Goal: Navigation & Orientation: Understand site structure

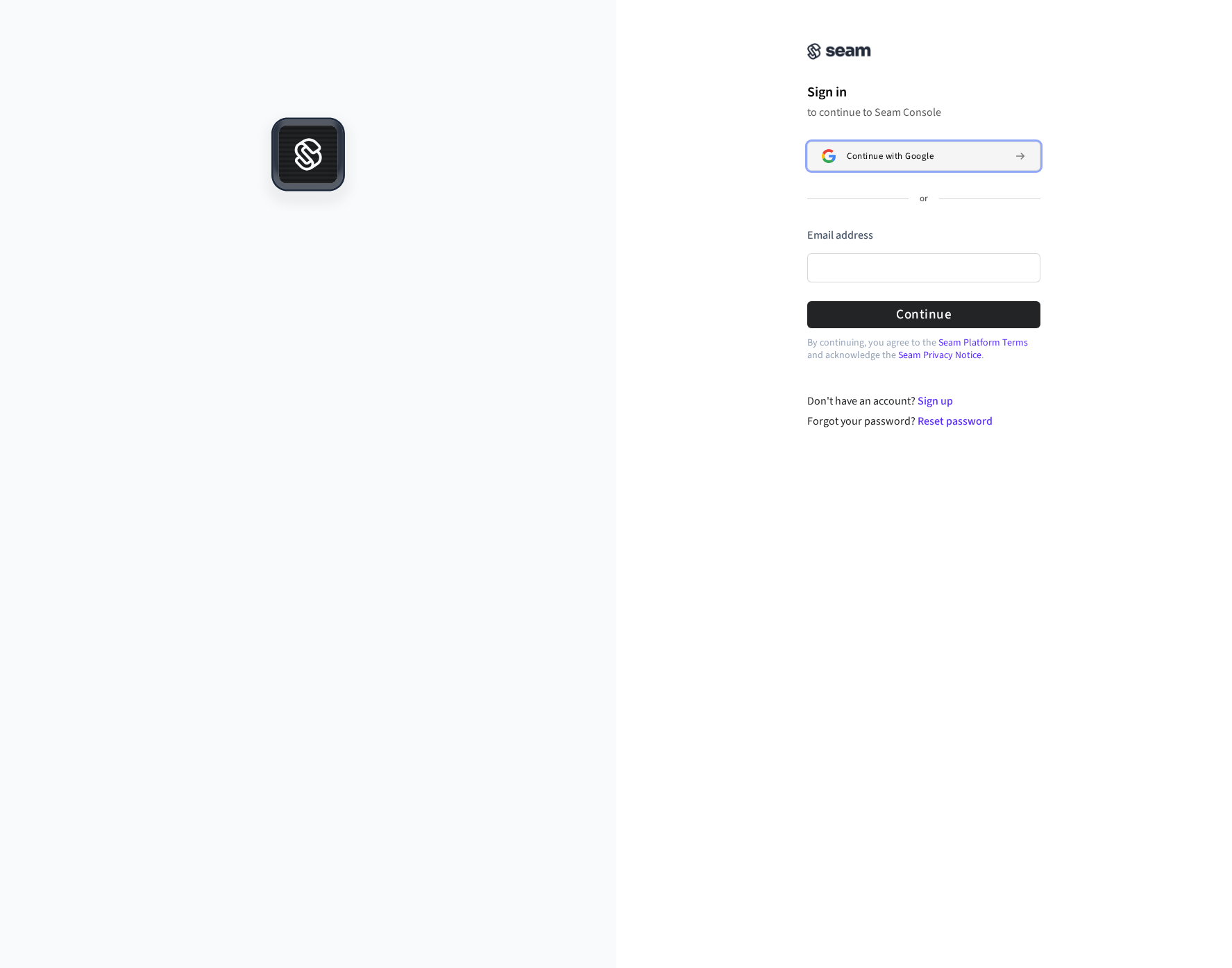
drag, startPoint x: 0, startPoint y: 0, endPoint x: 833, endPoint y: 160, distance: 848.2
click at [833, 160] on img at bounding box center [829, 156] width 14 height 14
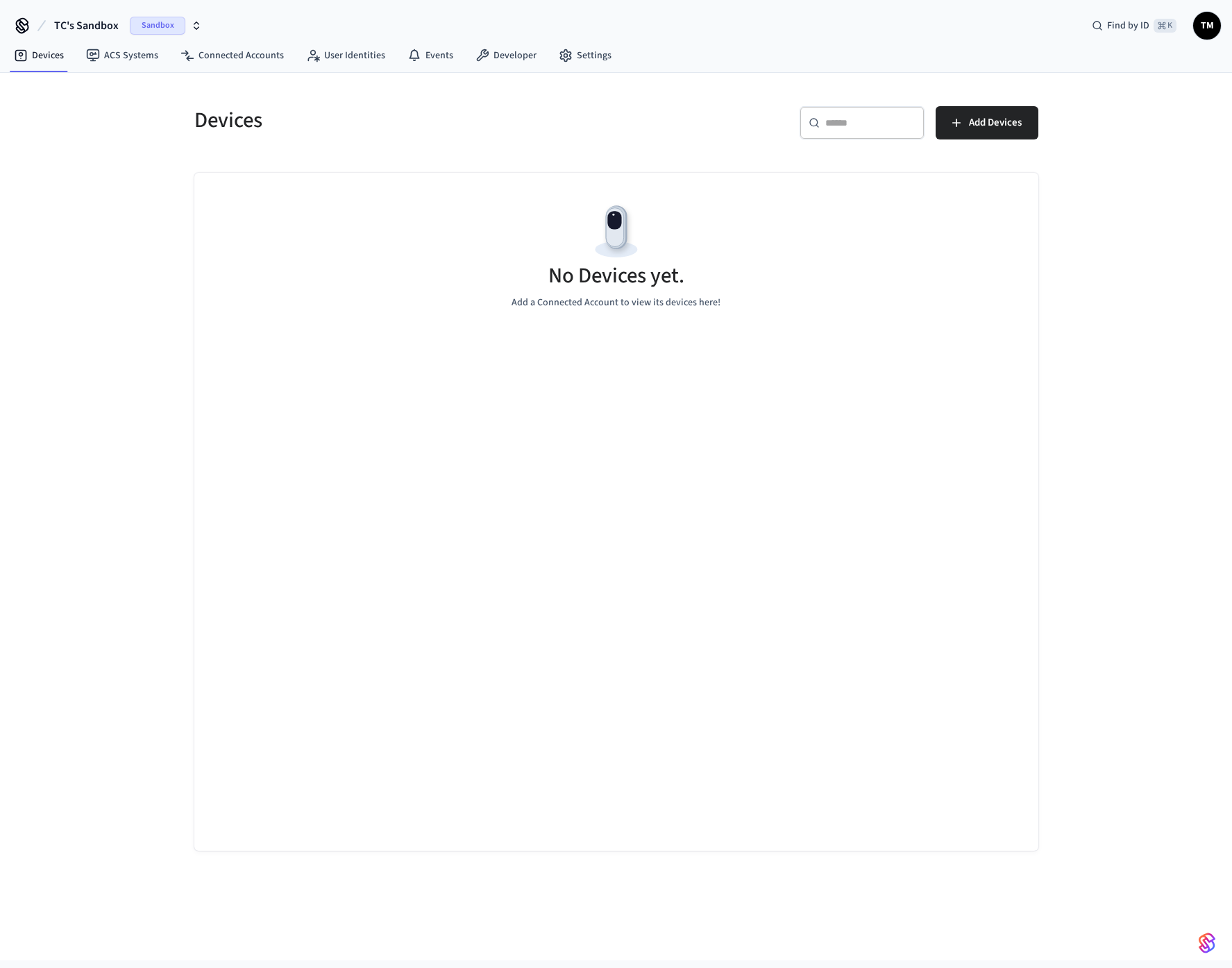
drag, startPoint x: 0, startPoint y: 0, endPoint x: 91, endPoint y: 114, distance: 145.9
click at [91, 114] on div "Devices ​ ​ Add Devices No Devices yet. Add a Connected Account to view its dev…" at bounding box center [616, 517] width 1232 height 888
drag, startPoint x: 91, startPoint y: 114, endPoint x: 113, endPoint y: 48, distance: 69.6
click at [113, 48] on link "ACS Systems" at bounding box center [122, 56] width 95 height 25
drag, startPoint x: 231, startPoint y: 55, endPoint x: 245, endPoint y: 56, distance: 14.0
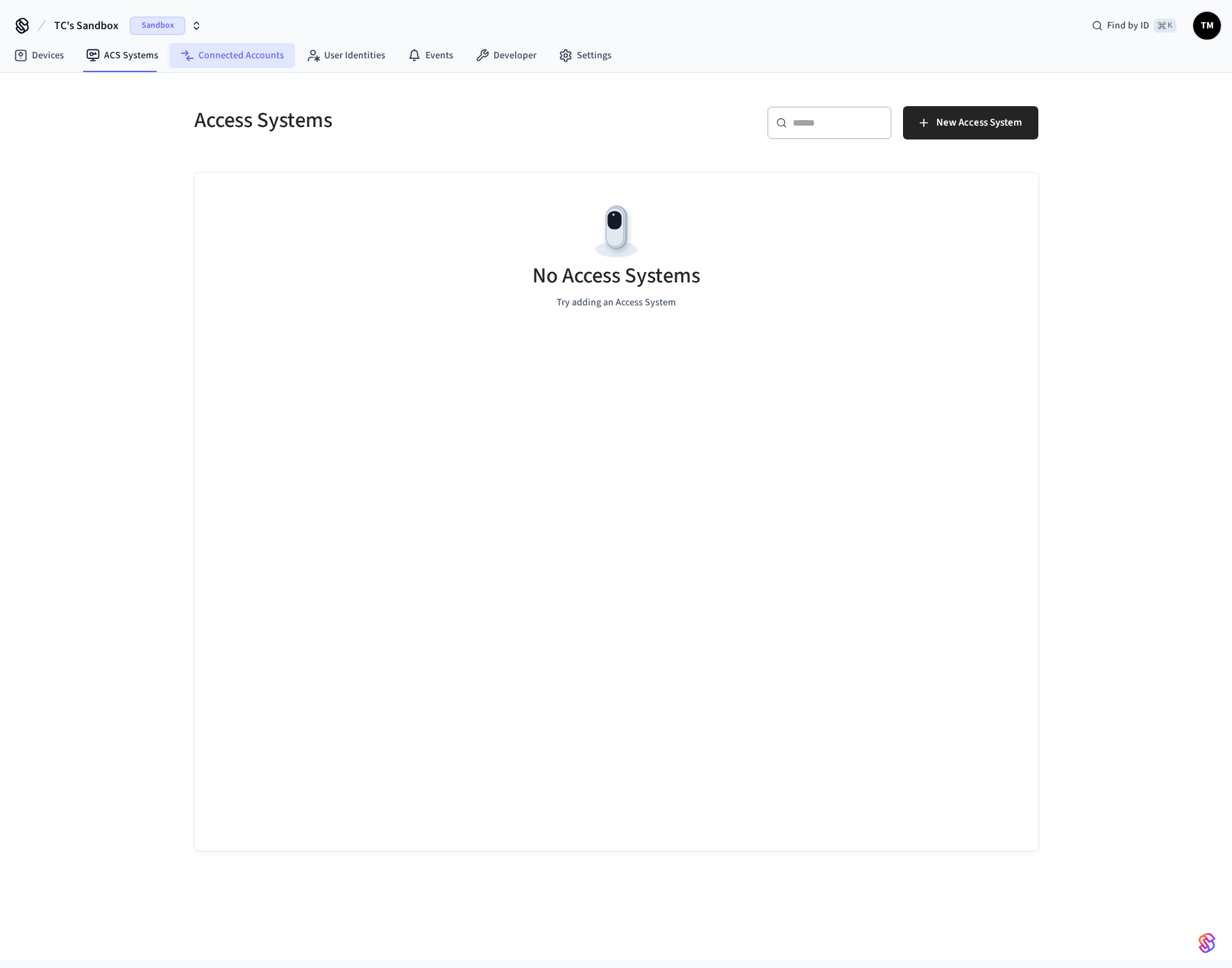
click at [245, 56] on link "Connected Accounts" at bounding box center [232, 56] width 125 height 25
click at [343, 54] on link "User Identities" at bounding box center [345, 56] width 102 height 25
click at [157, 22] on span "Sandbox" at bounding box center [158, 25] width 55 height 18
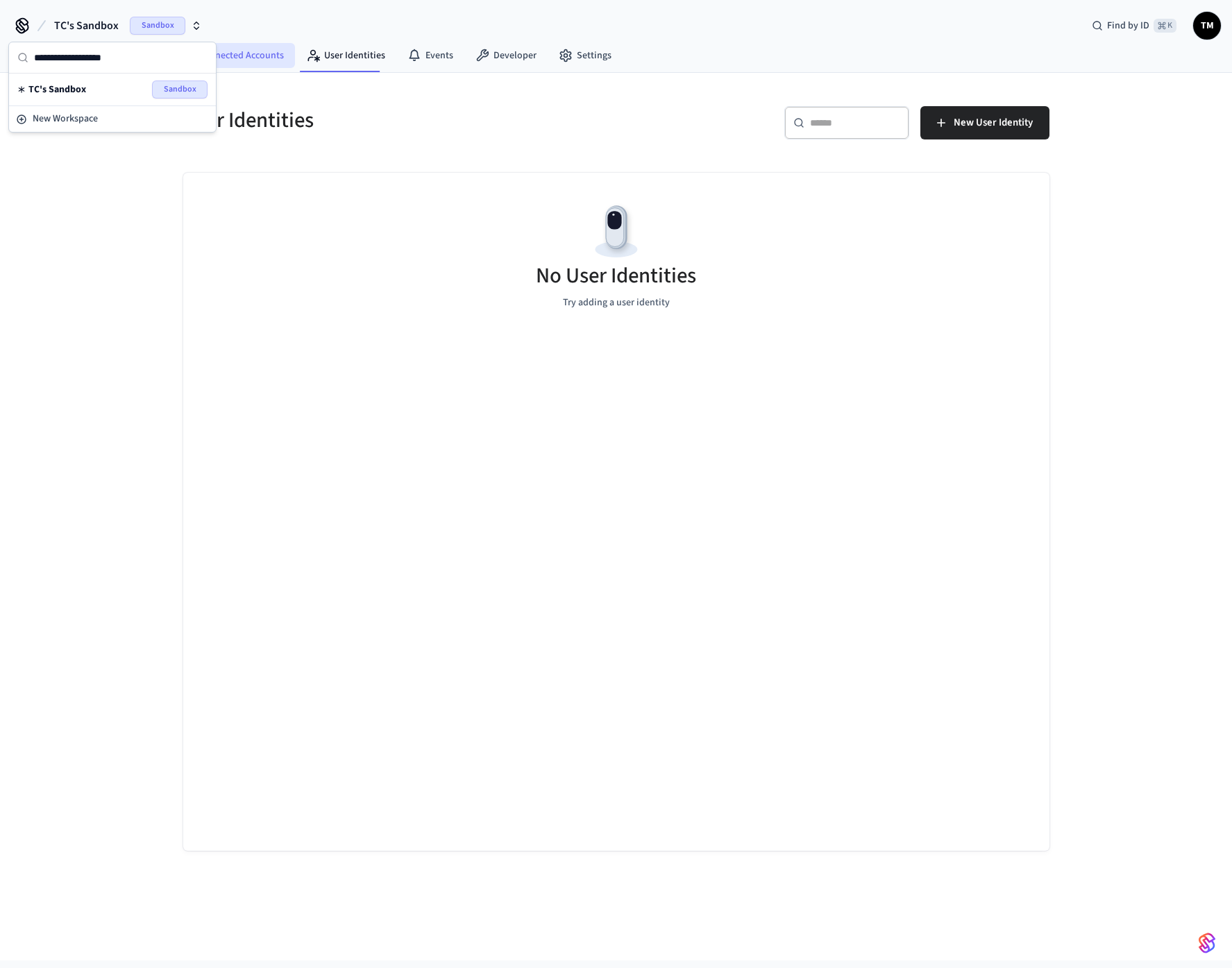
click at [66, 67] on input "text" at bounding box center [121, 57] width 173 height 31
click at [66, 66] on input "text" at bounding box center [121, 57] width 173 height 31
click at [69, 59] on input "text" at bounding box center [121, 57] width 173 height 31
click at [69, 50] on input "text" at bounding box center [121, 57] width 173 height 31
click at [46, 338] on div "User Identities ​ ​ New User Identity No User Identities Try adding a user iden…" at bounding box center [616, 517] width 1232 height 888
